Goal: Task Accomplishment & Management: Manage account settings

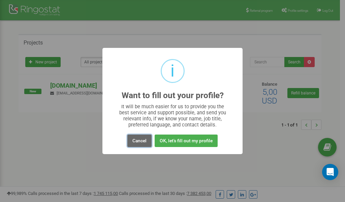
click at [139, 141] on button "Cancel" at bounding box center [139, 141] width 24 height 12
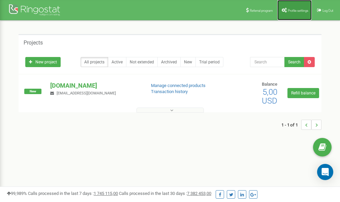
click at [293, 9] on span "Profile settings" at bounding box center [298, 11] width 21 height 4
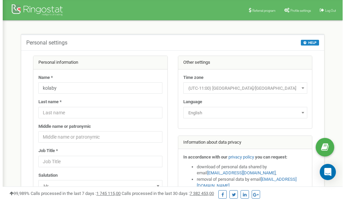
scroll to position [34, 0]
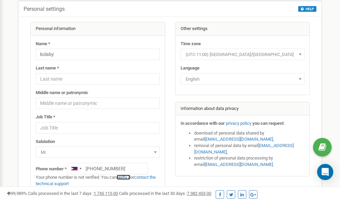
click at [126, 178] on link "verify it" at bounding box center [124, 177] width 14 height 5
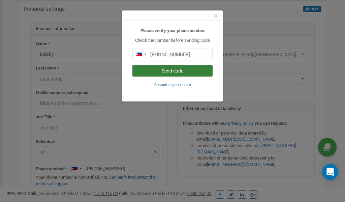
click at [171, 71] on button "Send code" at bounding box center [172, 70] width 80 height 11
